Goal: Transaction & Acquisition: Purchase product/service

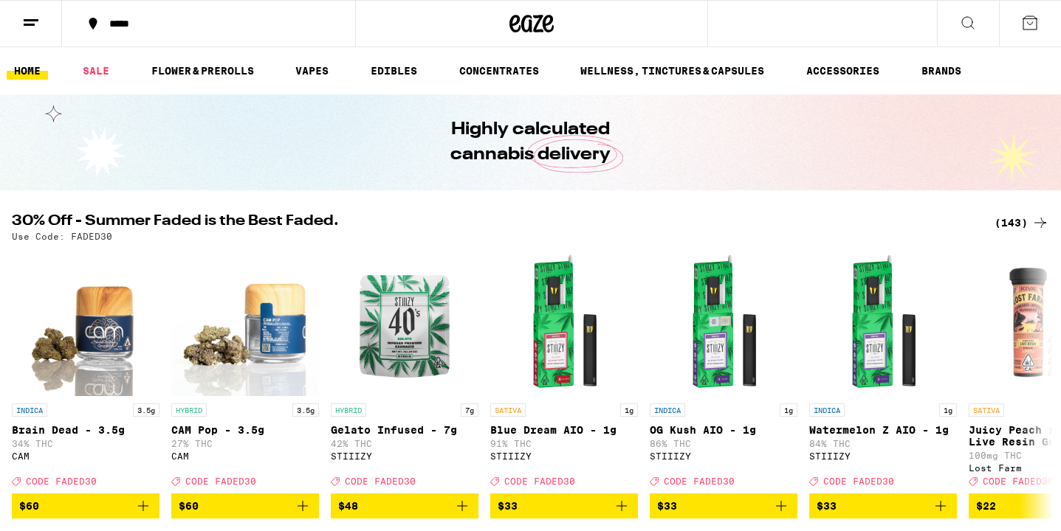
click at [35, 29] on icon at bounding box center [31, 23] width 18 height 18
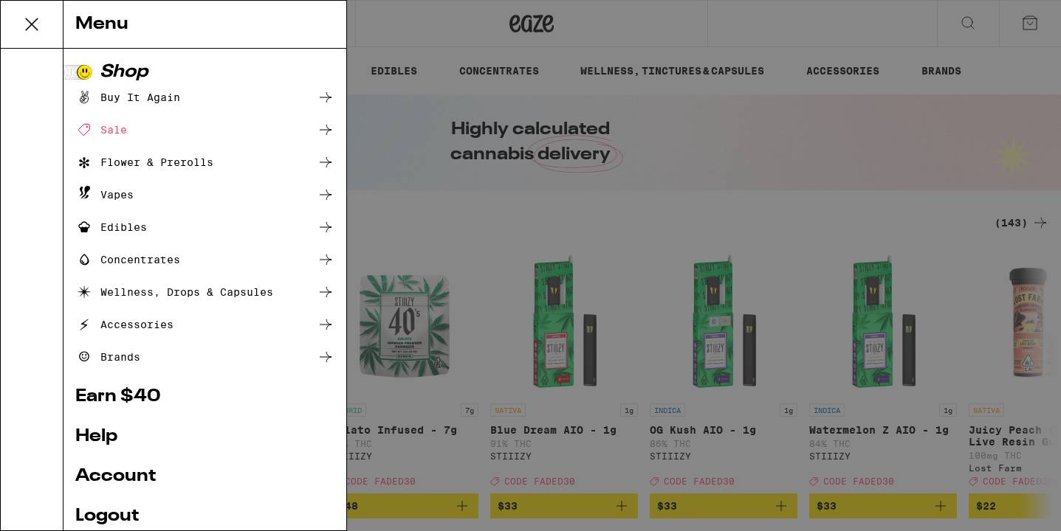
click at [506, 163] on div "Menu Shop Buy It Again Sale Flower & Prerolls Vapes Edibles Concentrates Wellne…" at bounding box center [530, 265] width 1061 height 531
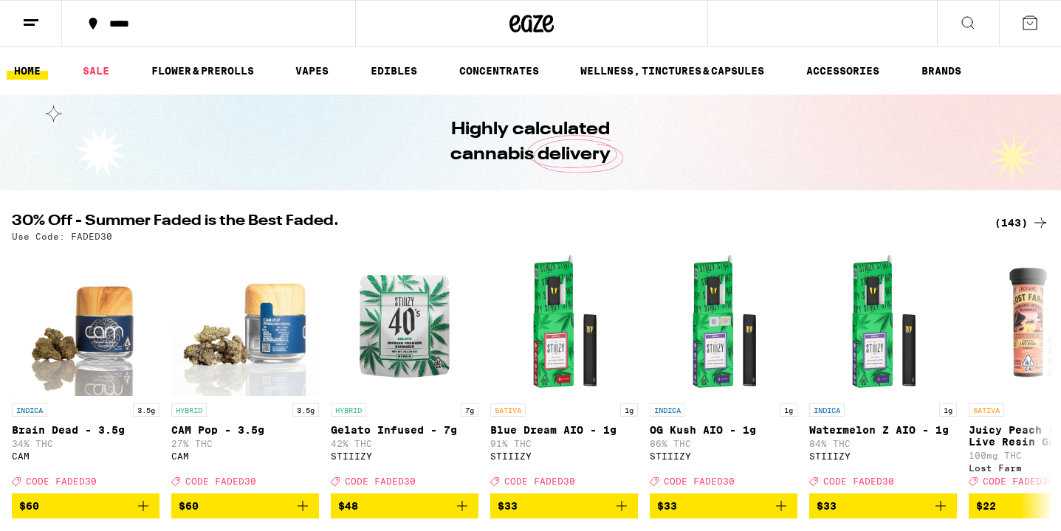
click at [121, 18] on div "*****" at bounding box center [217, 23] width 231 height 10
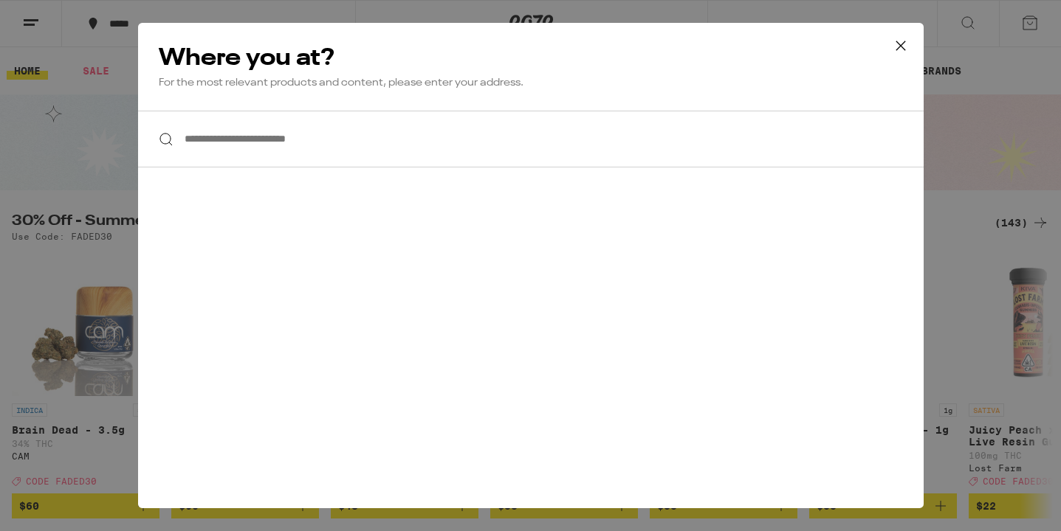
click at [224, 139] on input "**********" at bounding box center [530, 139] width 785 height 57
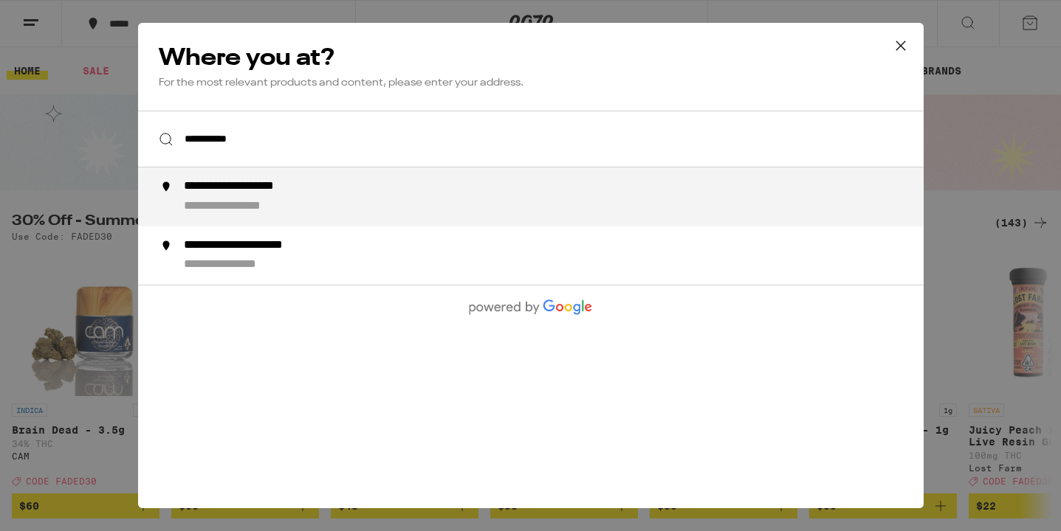
click at [252, 197] on div "**********" at bounding box center [559, 196] width 753 height 35
type input "**********"
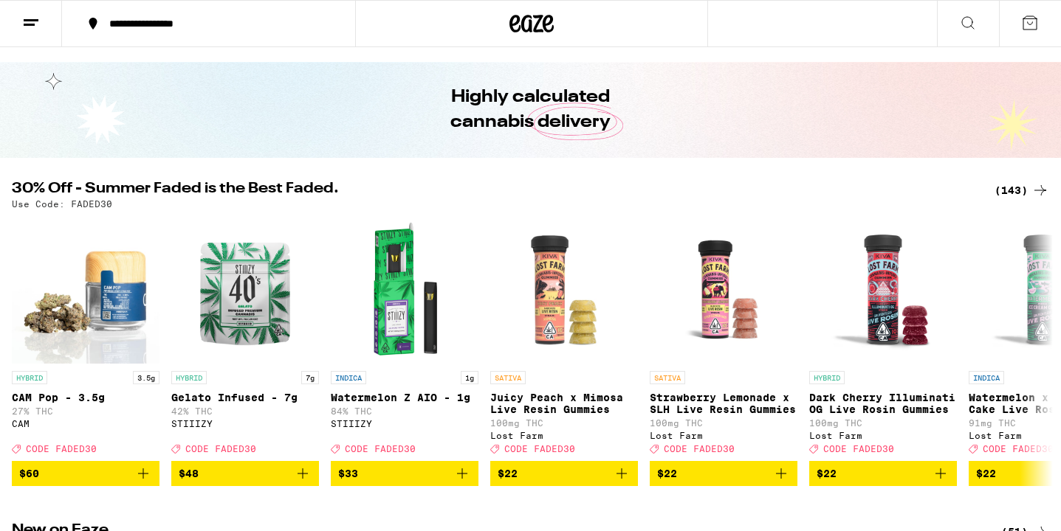
scroll to position [47, 0]
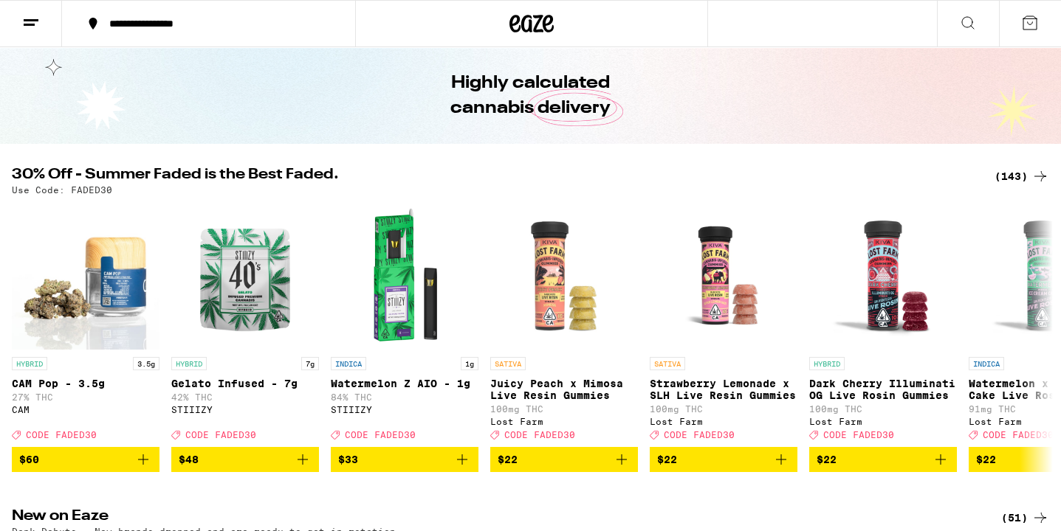
click at [1017, 219] on img "Open page for Watermelon x Ice Cream Cake Live Rosin Gummies from Lost Farm" at bounding box center [1042, 276] width 148 height 148
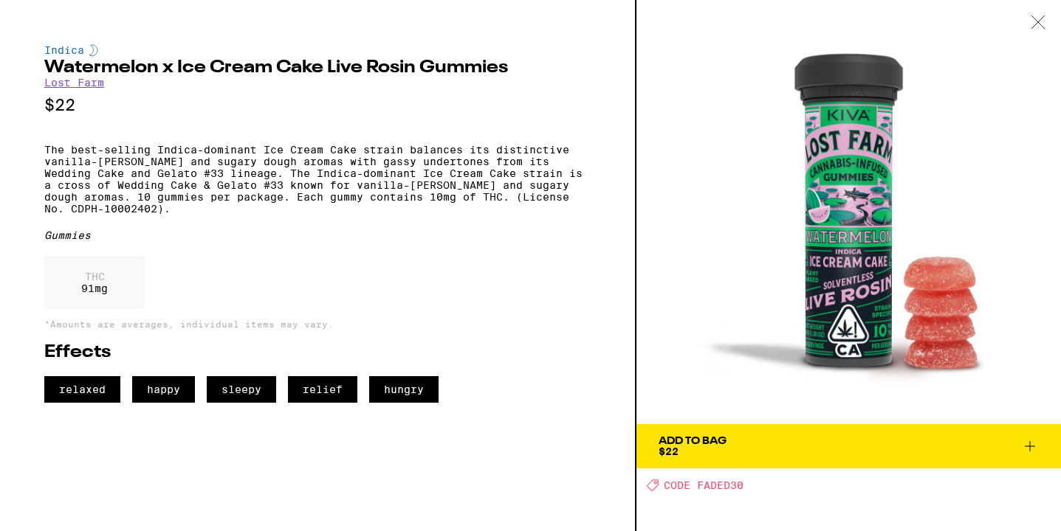
click at [1026, 23] on div at bounding box center [1038, 23] width 46 height 47
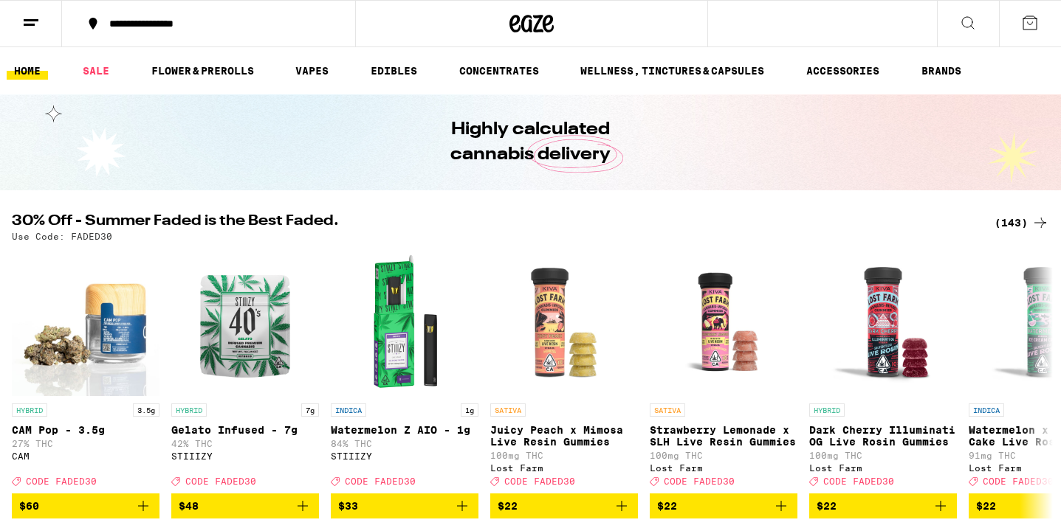
click at [1010, 222] on div "(143)" at bounding box center [1021, 223] width 55 height 18
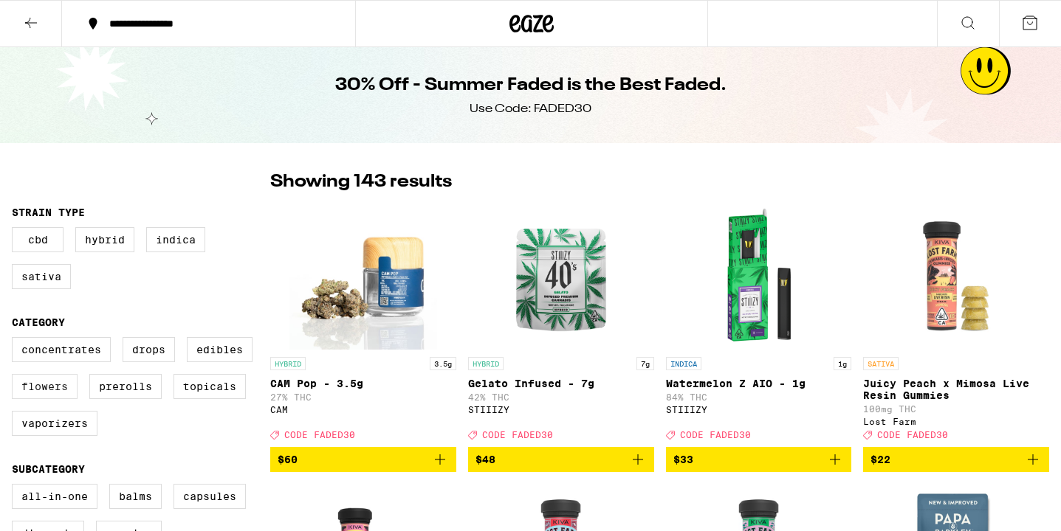
click at [52, 399] on label "Flowers" at bounding box center [45, 386] width 66 height 25
click at [16, 340] on input "Flowers" at bounding box center [15, 340] width 1 height 1
checkbox input "true"
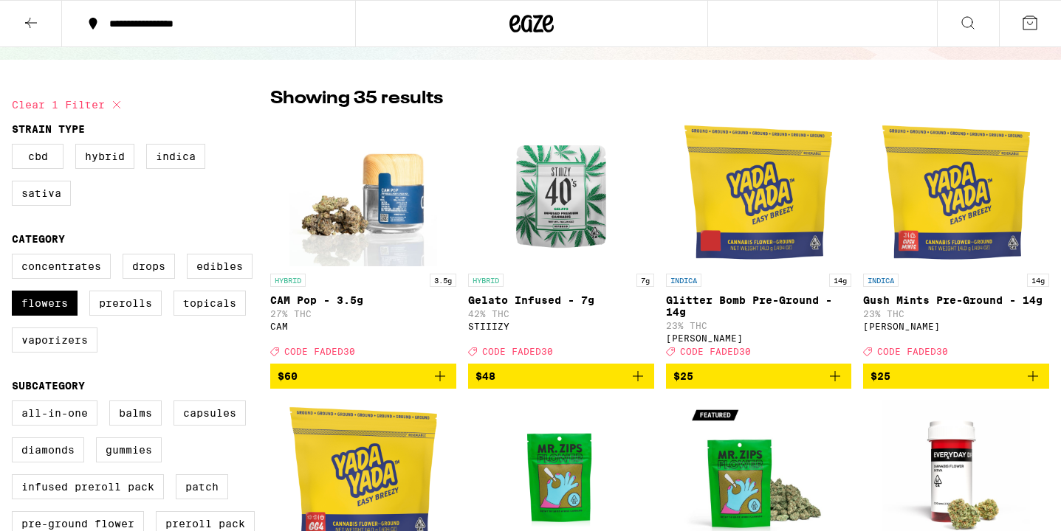
scroll to position [89, 0]
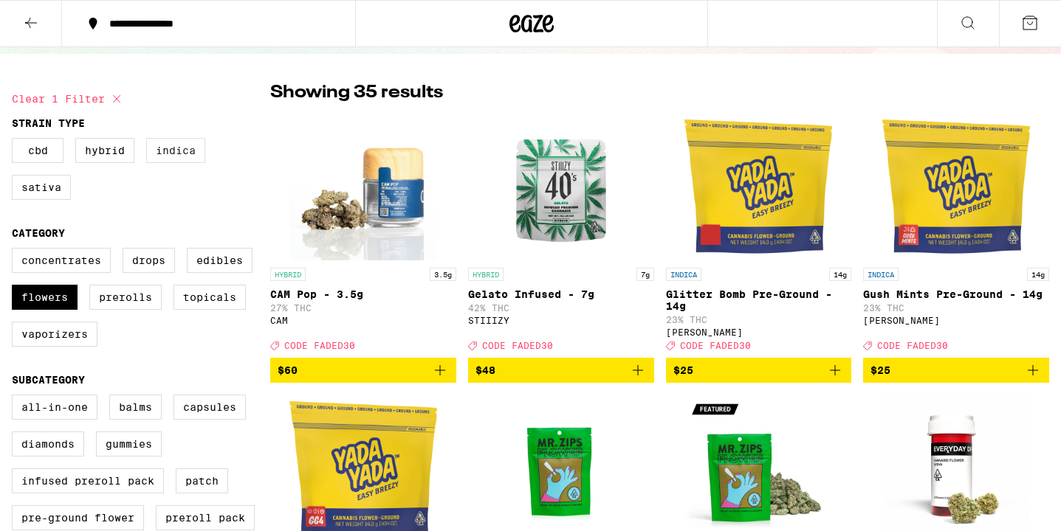
click at [176, 149] on label "Indica" at bounding box center [175, 150] width 59 height 25
click at [16, 141] on input "Indica" at bounding box center [15, 140] width 1 height 1
checkbox input "true"
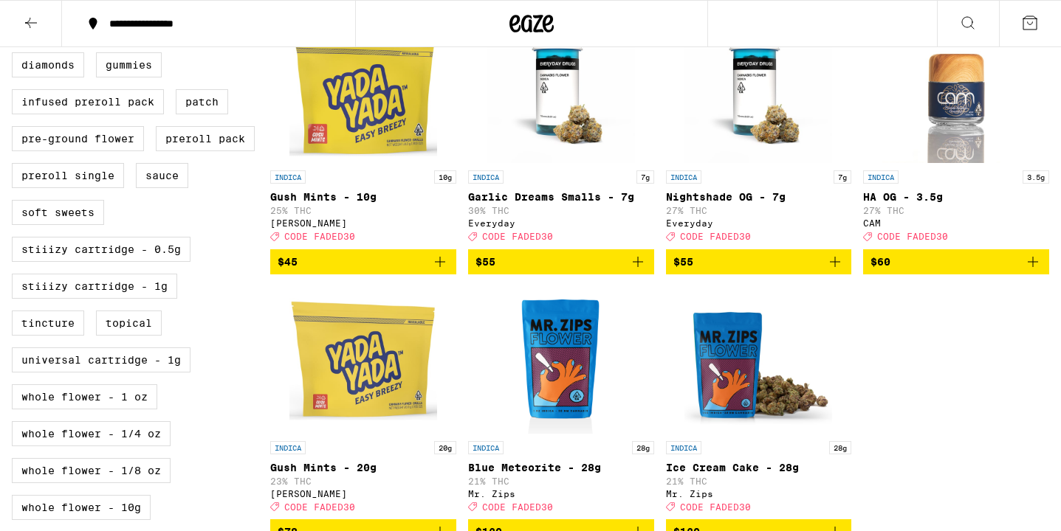
scroll to position [464, 0]
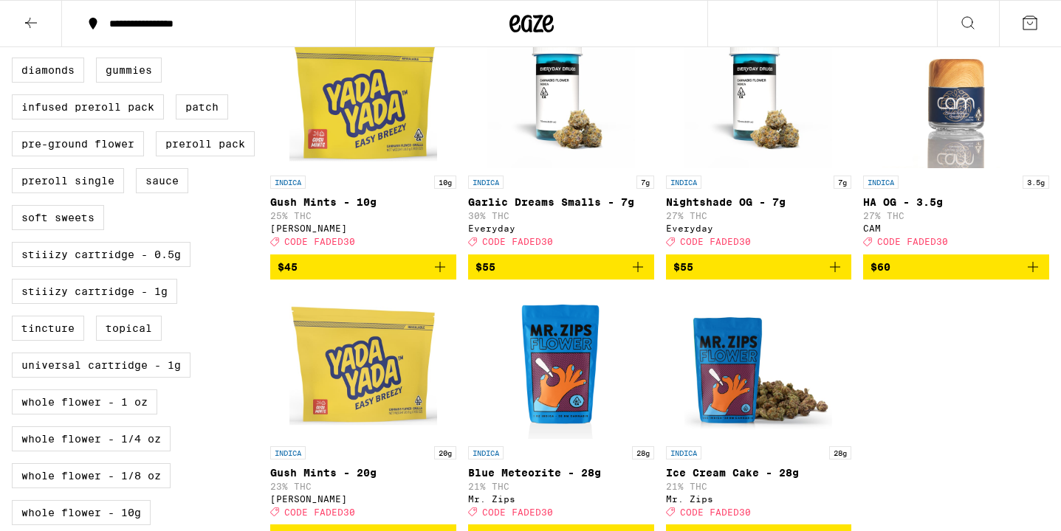
click at [443, 276] on icon "Add to bag" at bounding box center [440, 267] width 18 height 18
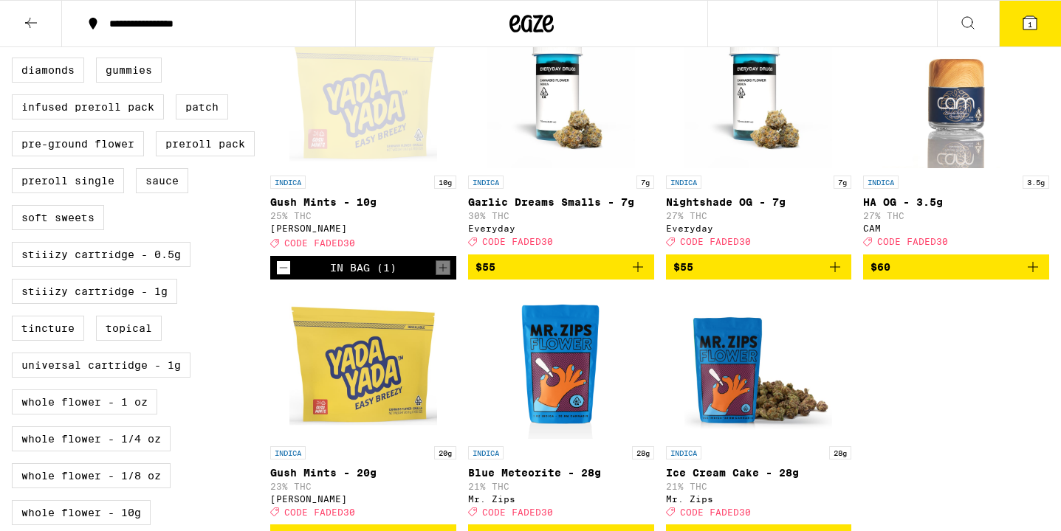
scroll to position [511, 0]
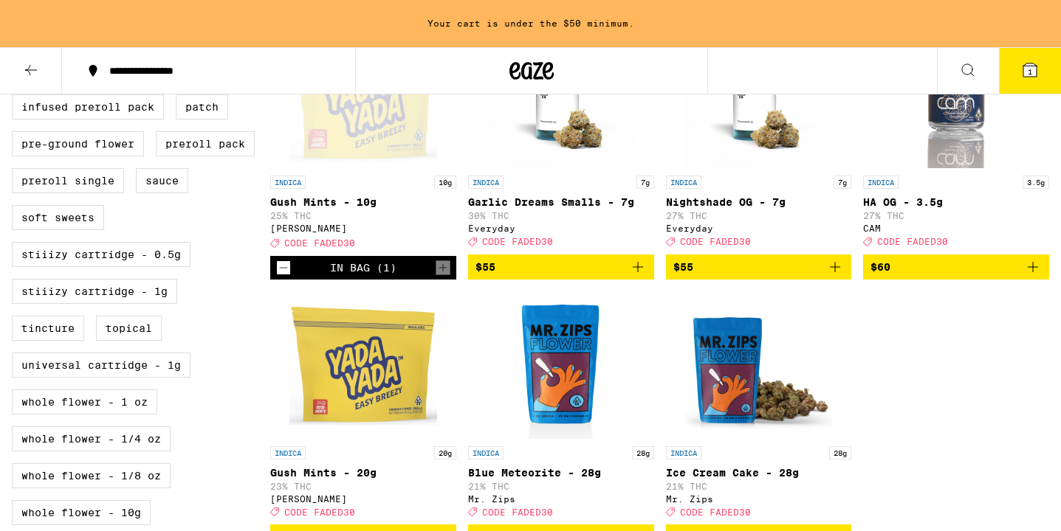
click at [838, 276] on icon "Add to bag" at bounding box center [835, 267] width 18 height 18
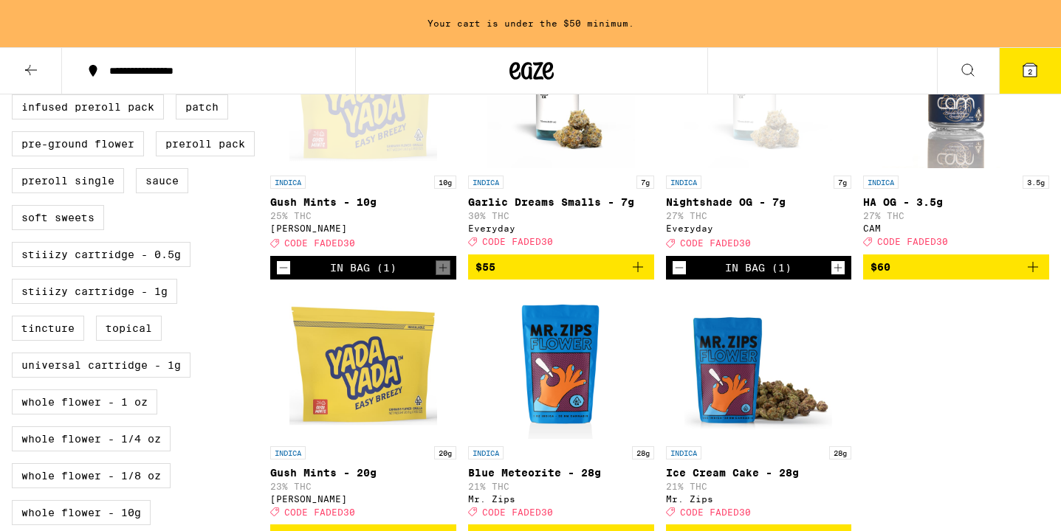
scroll to position [464, 0]
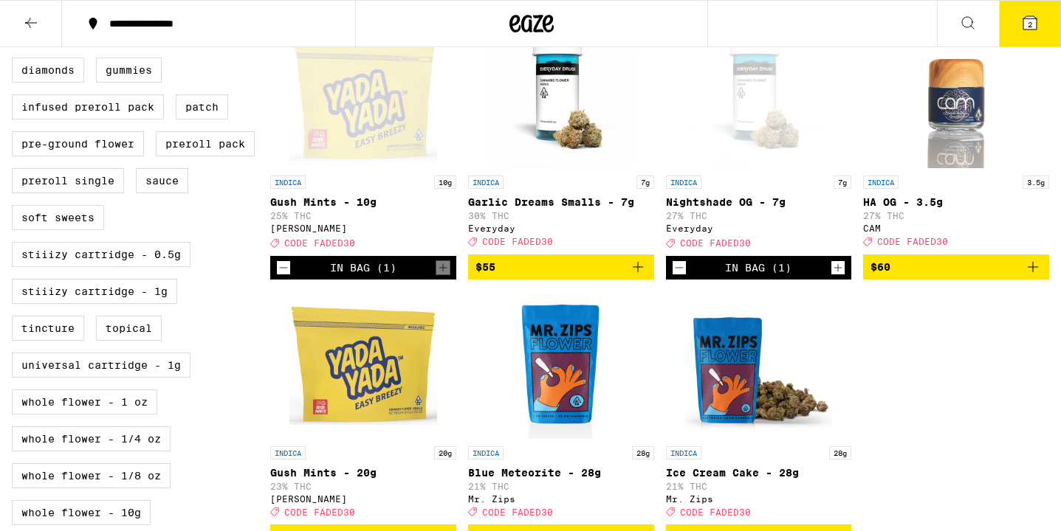
click at [642, 276] on icon "Add to bag" at bounding box center [638, 267] width 18 height 18
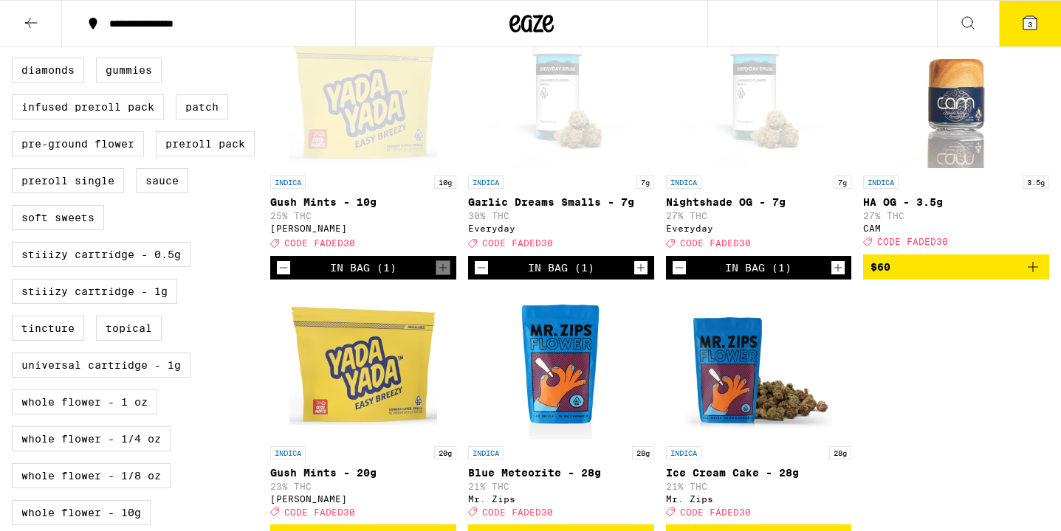
click at [1022, 34] on button "3" at bounding box center [1030, 24] width 62 height 46
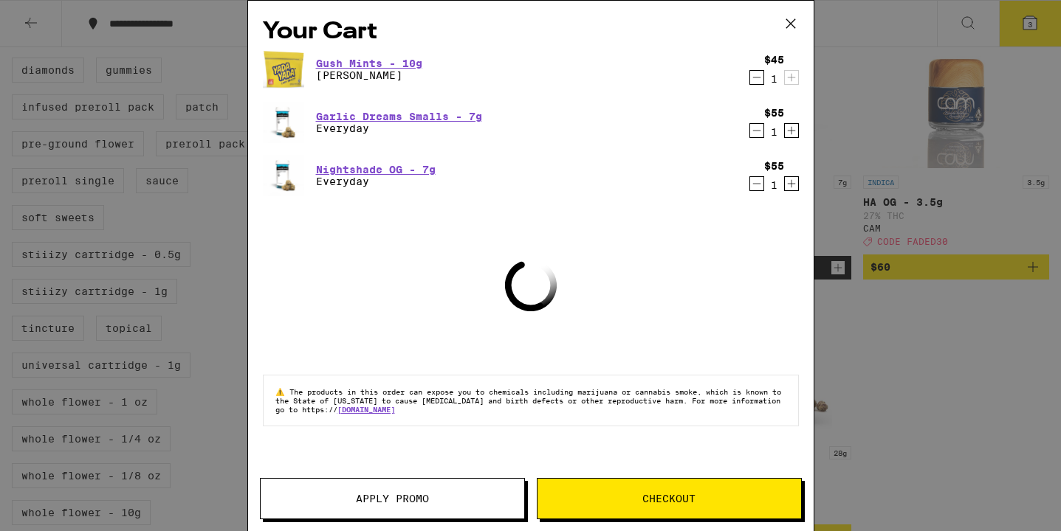
click at [382, 494] on span "Apply Promo" at bounding box center [392, 499] width 73 height 10
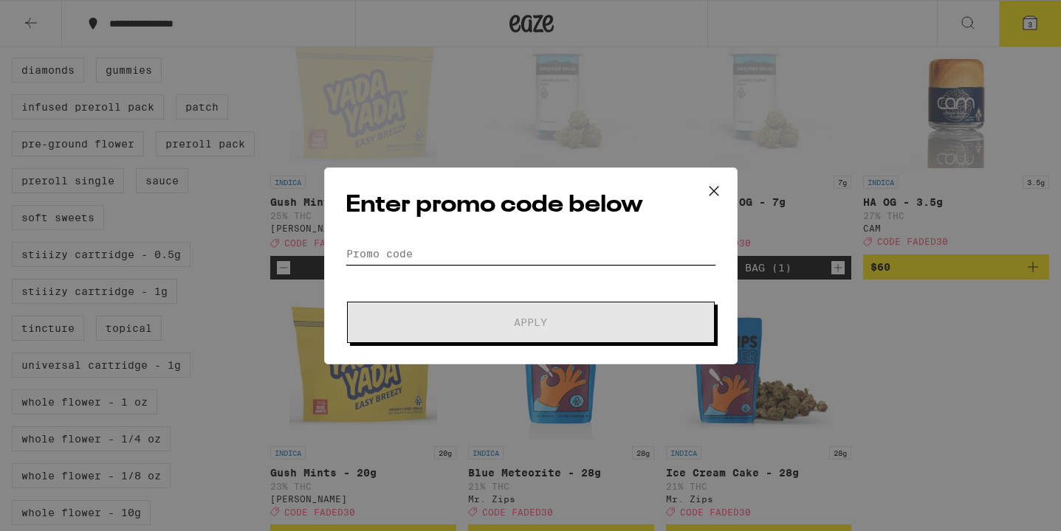
click at [499, 262] on input "Promo Code" at bounding box center [530, 254] width 371 height 22
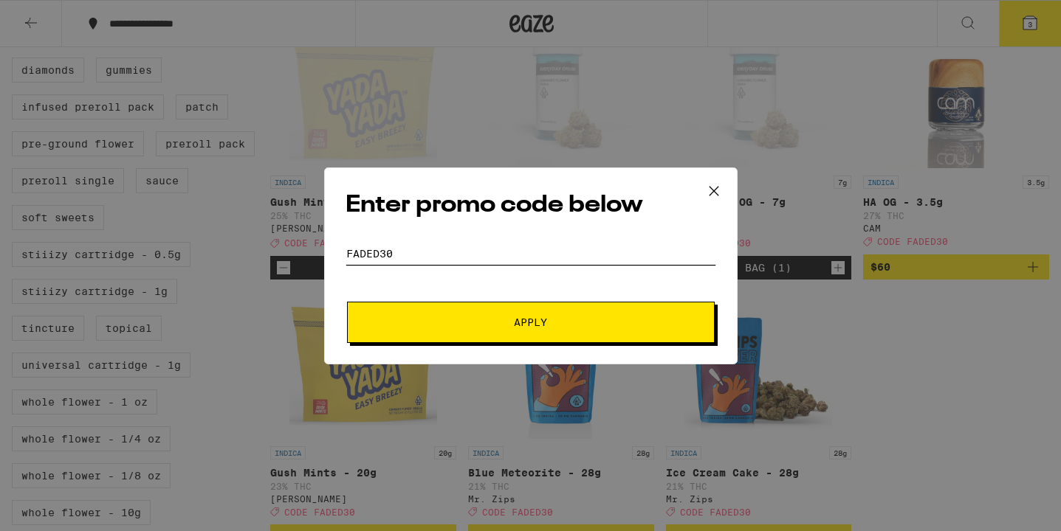
type input "faded30"
click at [553, 314] on button "Apply" at bounding box center [531, 322] width 368 height 41
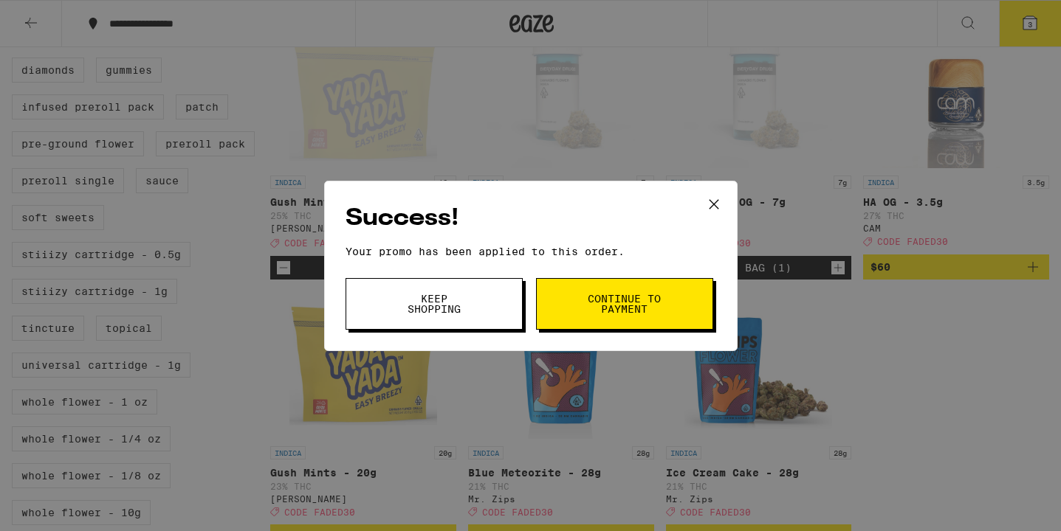
click at [553, 314] on button "Continue to payment" at bounding box center [624, 304] width 177 height 52
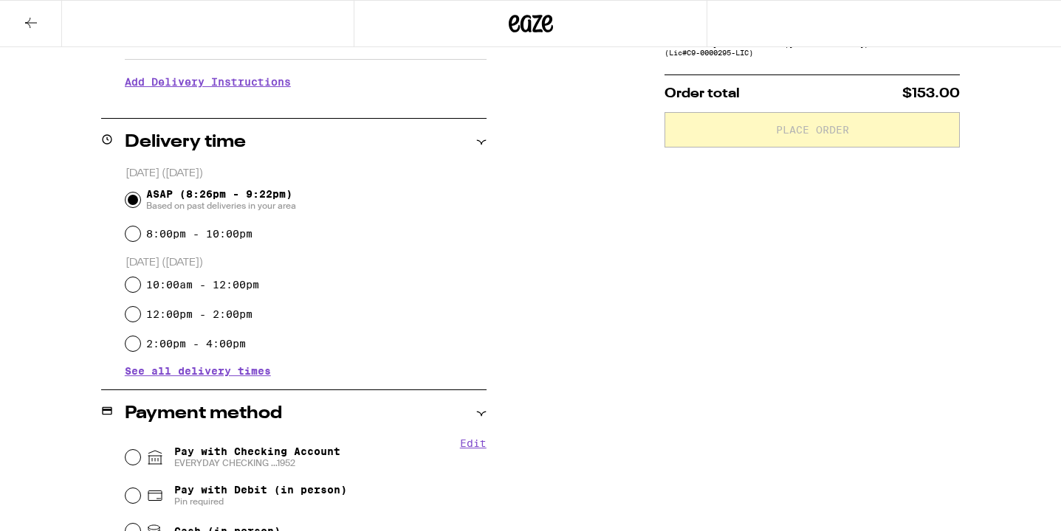
scroll to position [327, 0]
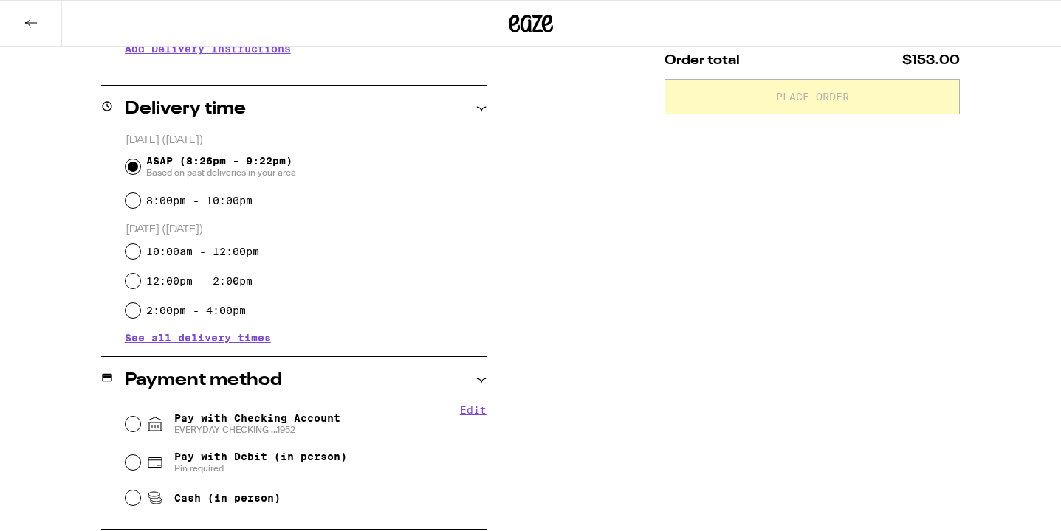
click at [266, 424] on span "Pay with Checking Account EVERYDAY CHECKING ...1952" at bounding box center [257, 425] width 166 height 24
click at [140, 424] on input "Pay with Checking Account EVERYDAY CHECKING ...1952" at bounding box center [132, 424] width 15 height 15
radio input "true"
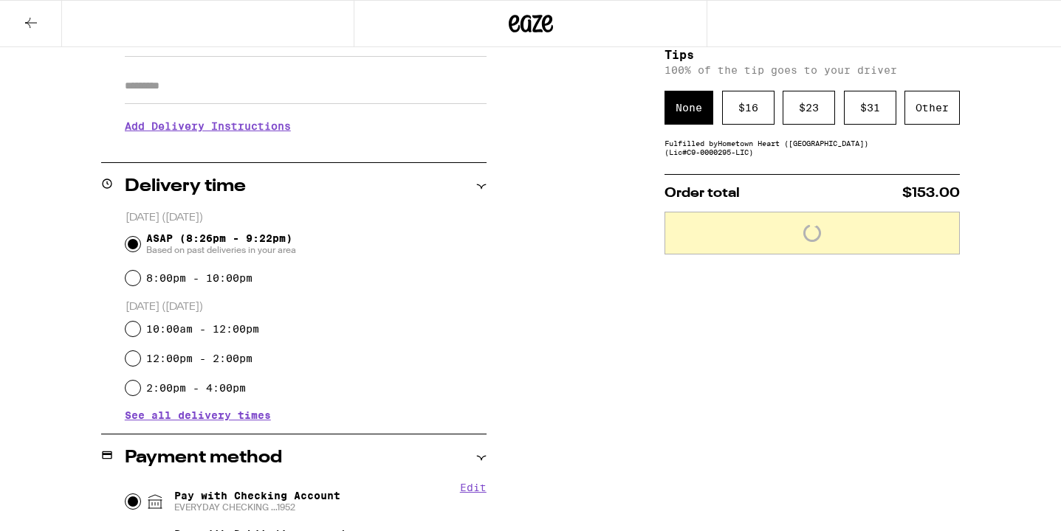
scroll to position [241, 0]
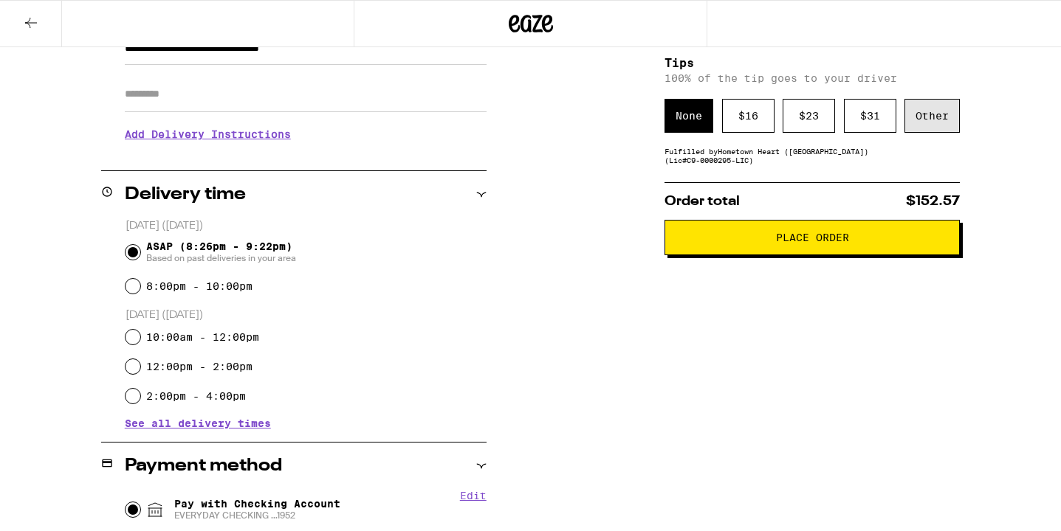
click at [932, 124] on div "Other" at bounding box center [931, 116] width 55 height 34
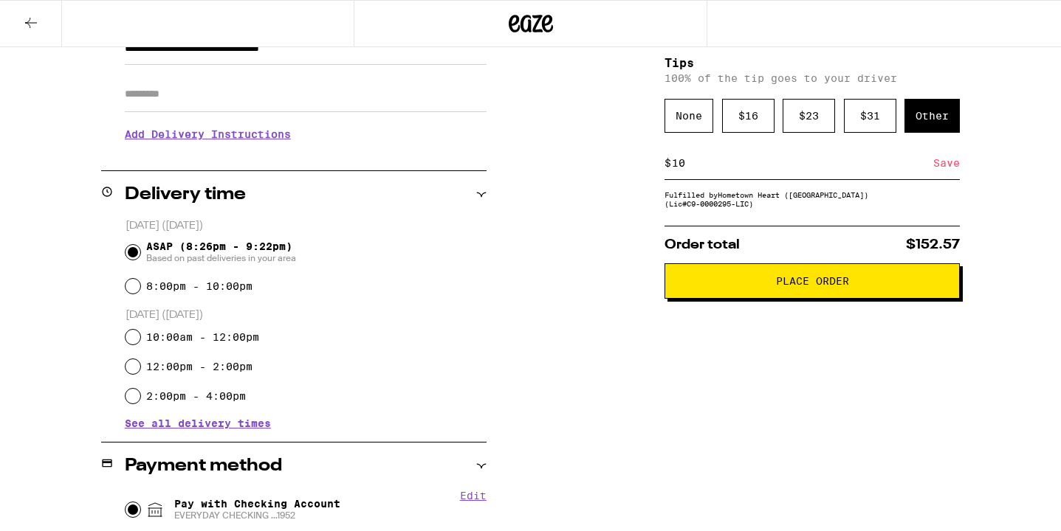
type input "10"
click at [818, 378] on div "Subtotal $155.00 Delivery $5.00 Free delivery for $75+ orders! Taxes & Fees Mor…" at bounding box center [811, 404] width 295 height 934
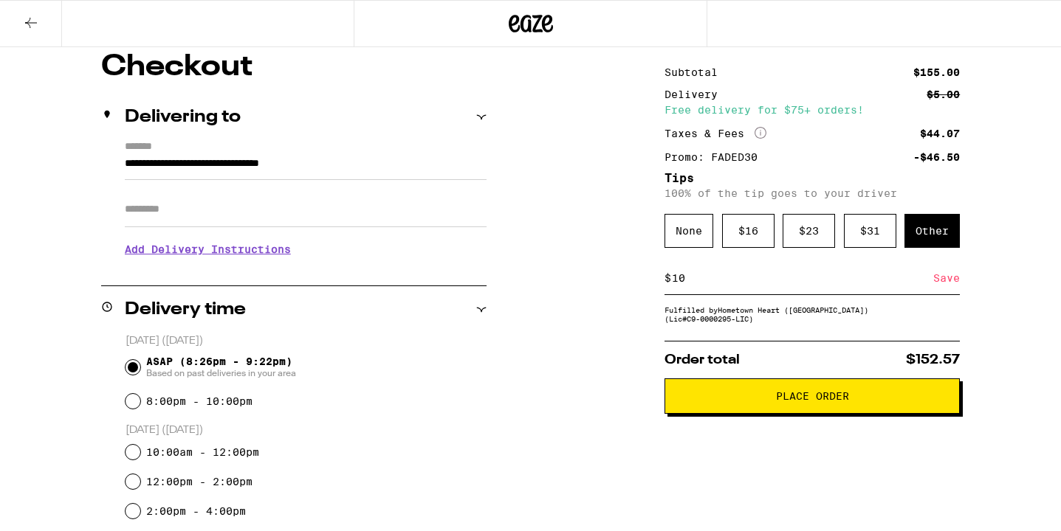
scroll to position [162, 0]
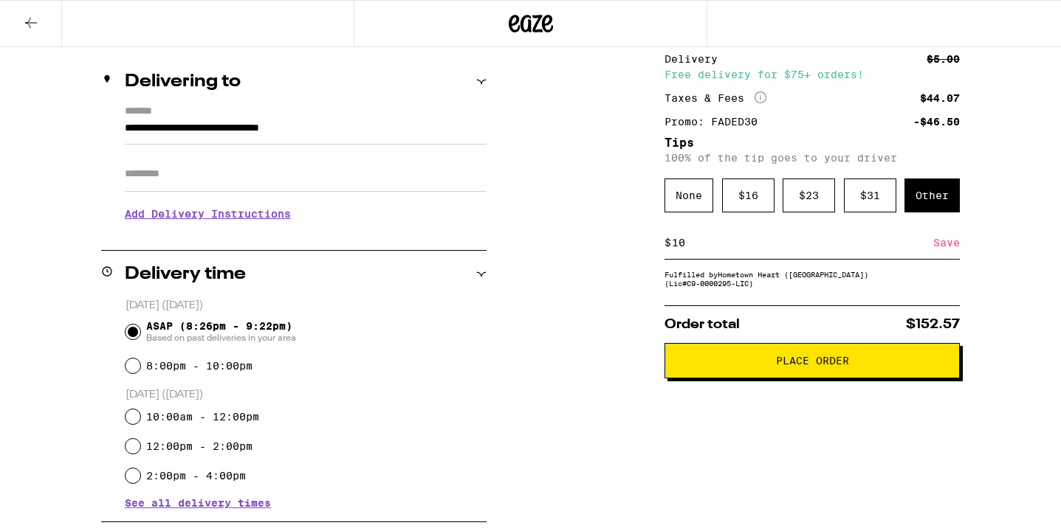
click at [819, 361] on span "Place Order" at bounding box center [812, 361] width 73 height 10
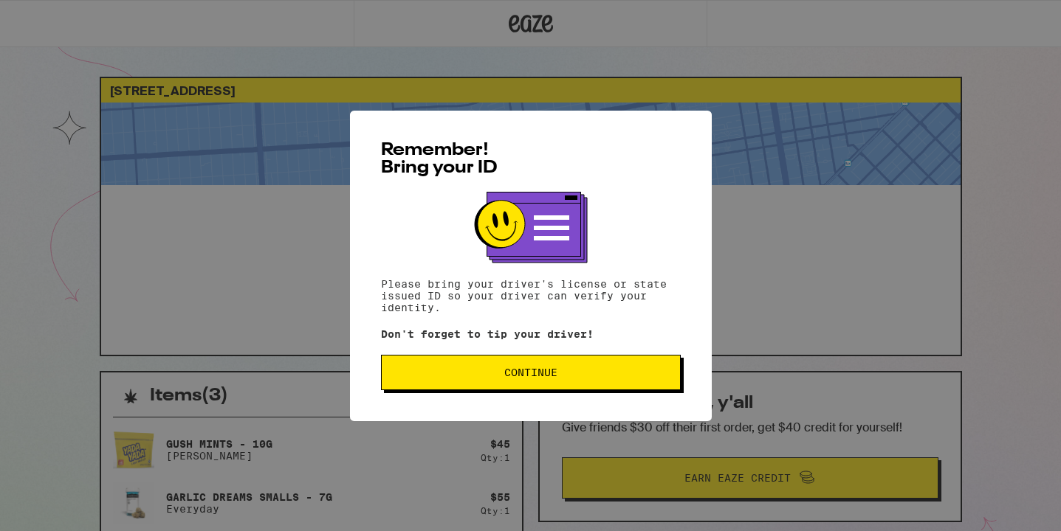
click at [622, 390] on button "Continue" at bounding box center [531, 372] width 300 height 35
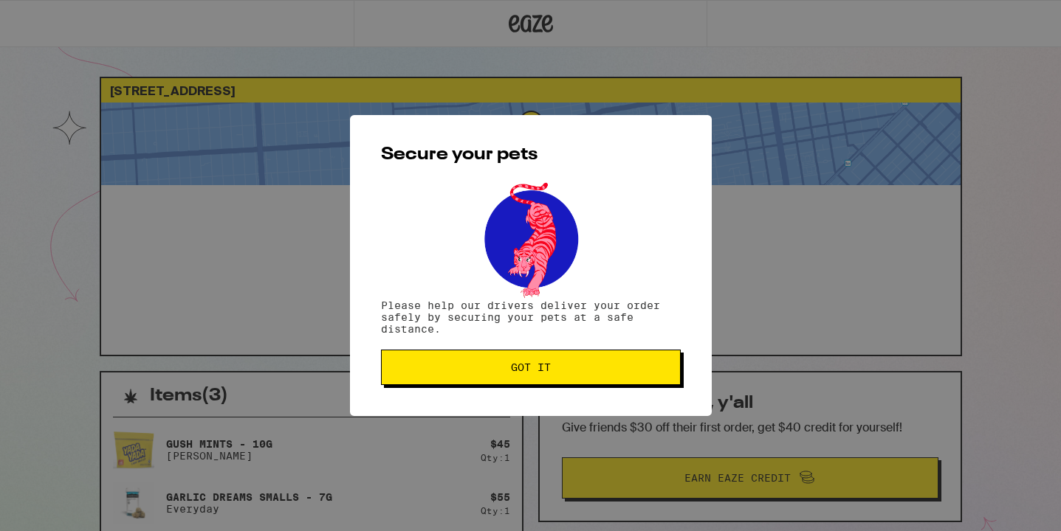
click at [626, 373] on span "Got it" at bounding box center [530, 367] width 275 height 10
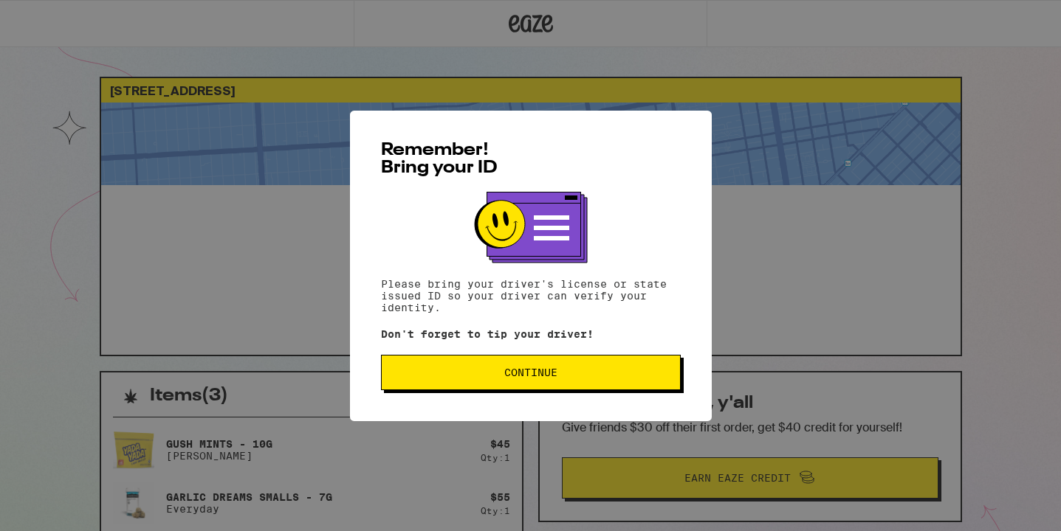
click at [549, 366] on button "Continue" at bounding box center [531, 372] width 300 height 35
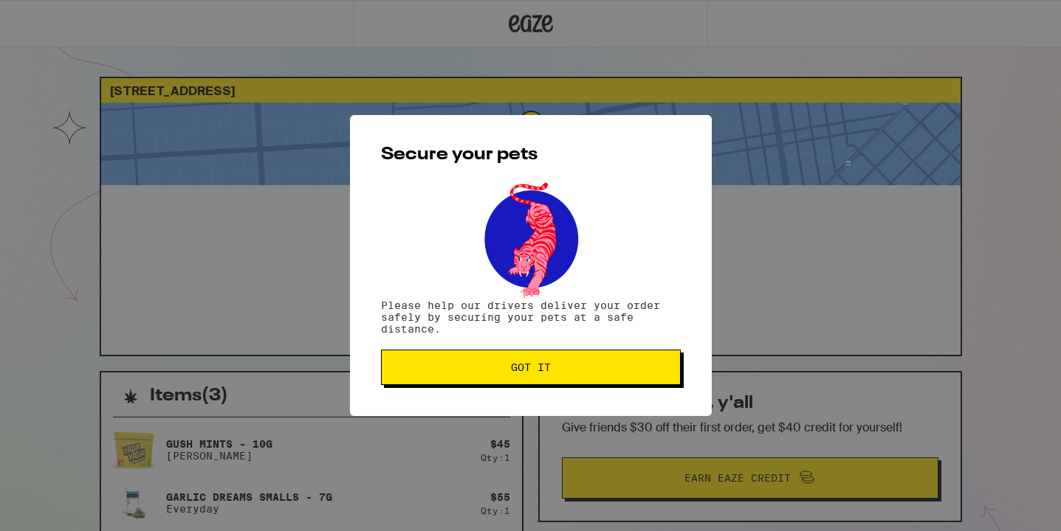
click at [549, 366] on span "Got it" at bounding box center [531, 367] width 40 height 10
